Goal: Navigation & Orientation: Find specific page/section

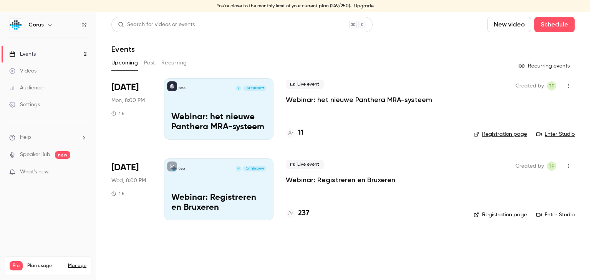
click at [227, 98] on div "Corus I Sep 1, 8:00 PM Webinar: het nieuwe Panthera MRA-systeem" at bounding box center [218, 108] width 109 height 61
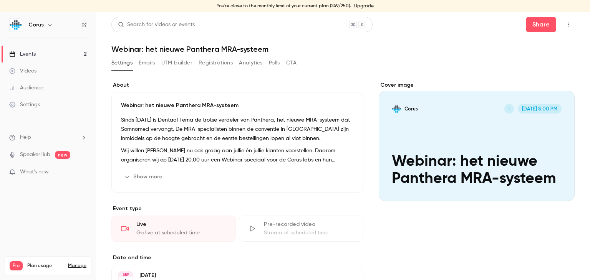
click at [565, 23] on icon "button" at bounding box center [568, 24] width 6 height 5
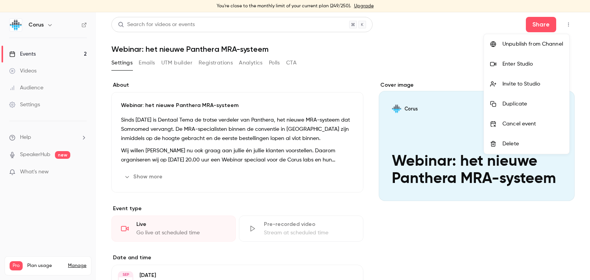
click at [521, 62] on div "Enter Studio" at bounding box center [532, 64] width 61 height 8
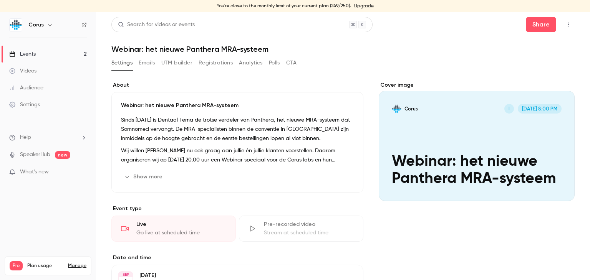
click at [27, 57] on div "Events" at bounding box center [22, 54] width 26 height 8
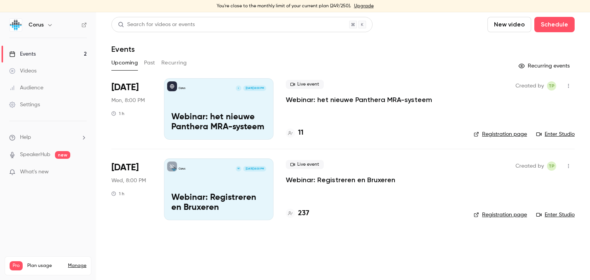
click at [205, 119] on p "Webinar: het nieuwe Panthera MRA-systeem" at bounding box center [218, 122] width 95 height 20
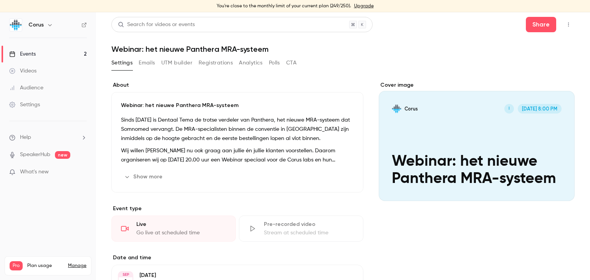
click at [565, 25] on icon "button" at bounding box center [568, 24] width 6 height 5
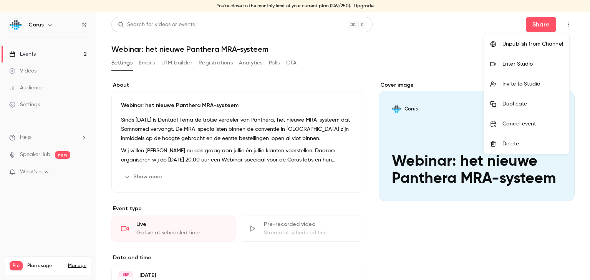
click at [508, 59] on li "Enter Studio" at bounding box center [526, 64] width 85 height 20
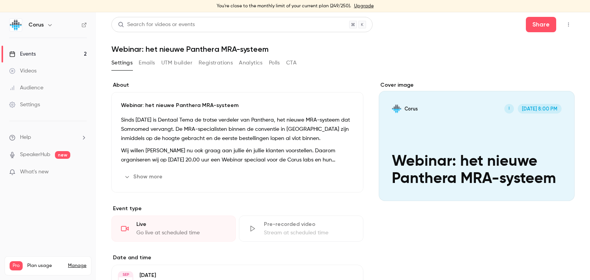
click at [23, 54] on div "Events" at bounding box center [22, 54] width 26 height 8
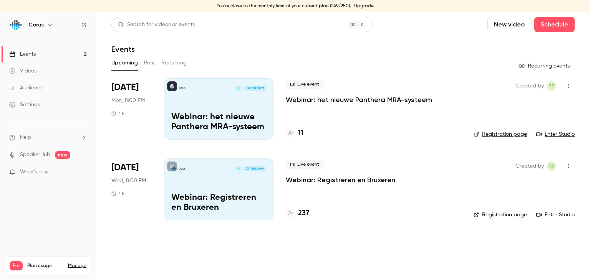
click at [204, 197] on p "Webinar: Registreren en Bruxeren" at bounding box center [218, 203] width 95 height 20
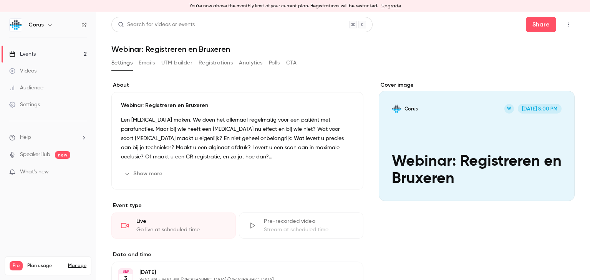
click at [565, 26] on icon "button" at bounding box center [568, 24] width 6 height 5
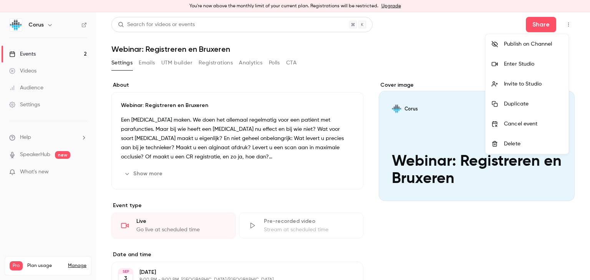
click at [507, 64] on div "Enter Studio" at bounding box center [533, 64] width 58 height 8
